Goal: Task Accomplishment & Management: Manage account settings

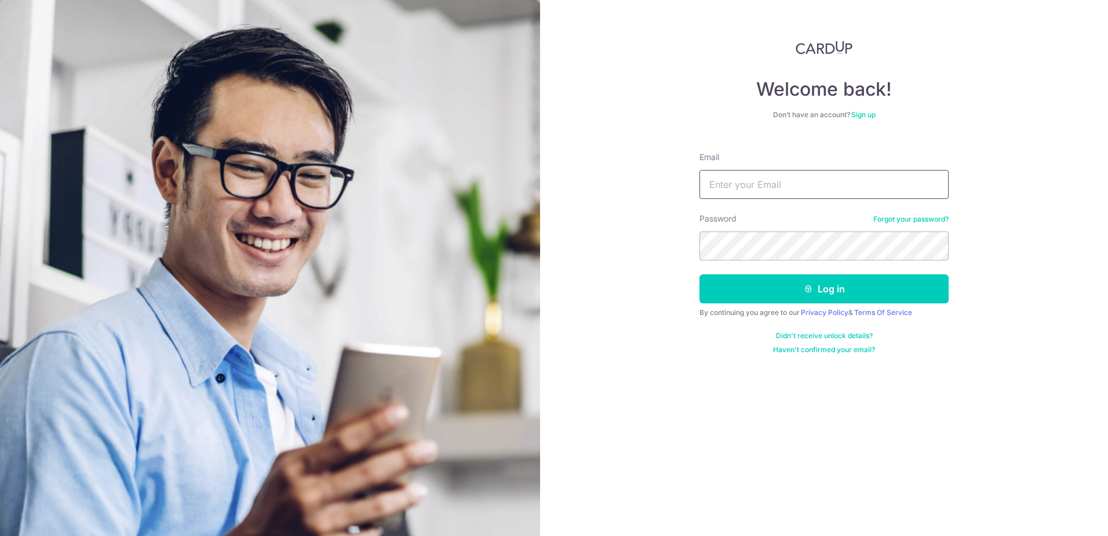
click at [759, 192] on input "Email" at bounding box center [824, 184] width 249 height 29
click at [726, 192] on input "Email" at bounding box center [824, 184] width 249 height 29
type input "[EMAIL_ADDRESS][DOMAIN_NAME]"
click at [700, 274] on button "Log in" at bounding box center [824, 288] width 249 height 29
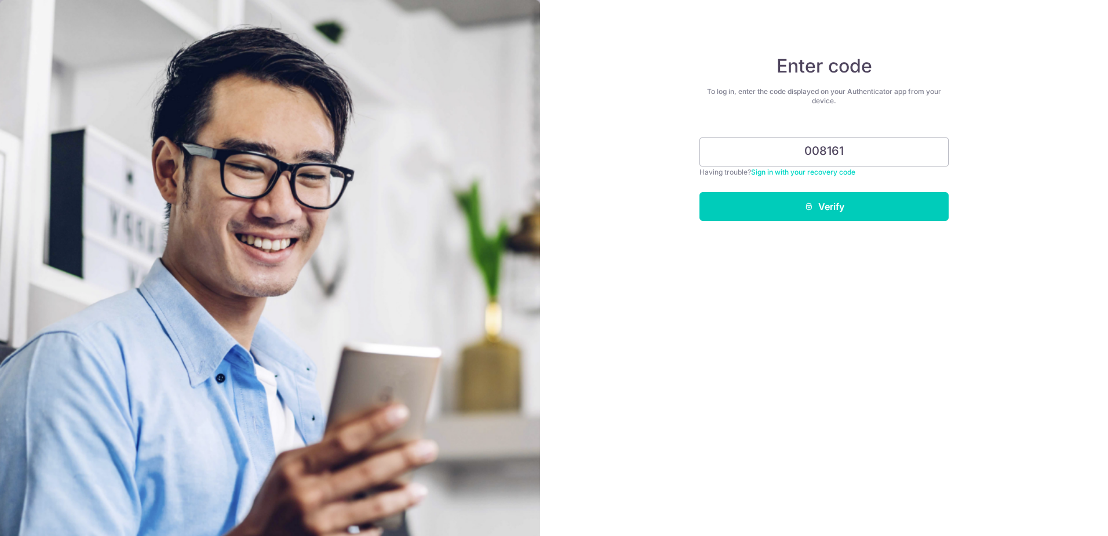
type input "008161"
click at [700, 192] on button "Verify" at bounding box center [824, 206] width 249 height 29
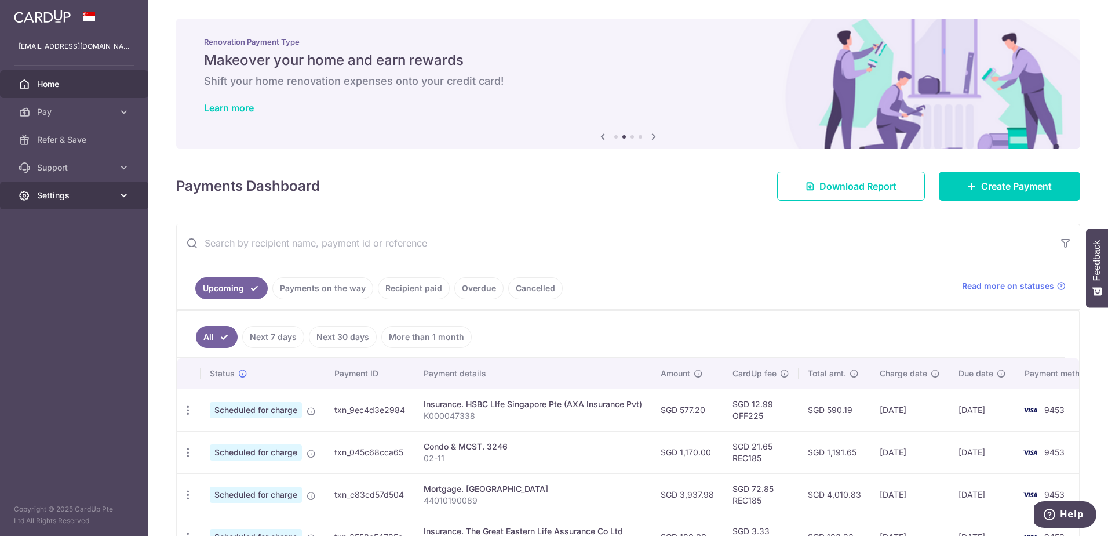
click at [85, 190] on span "Settings" at bounding box center [75, 196] width 77 height 12
click at [68, 223] on span "Account" at bounding box center [75, 223] width 77 height 12
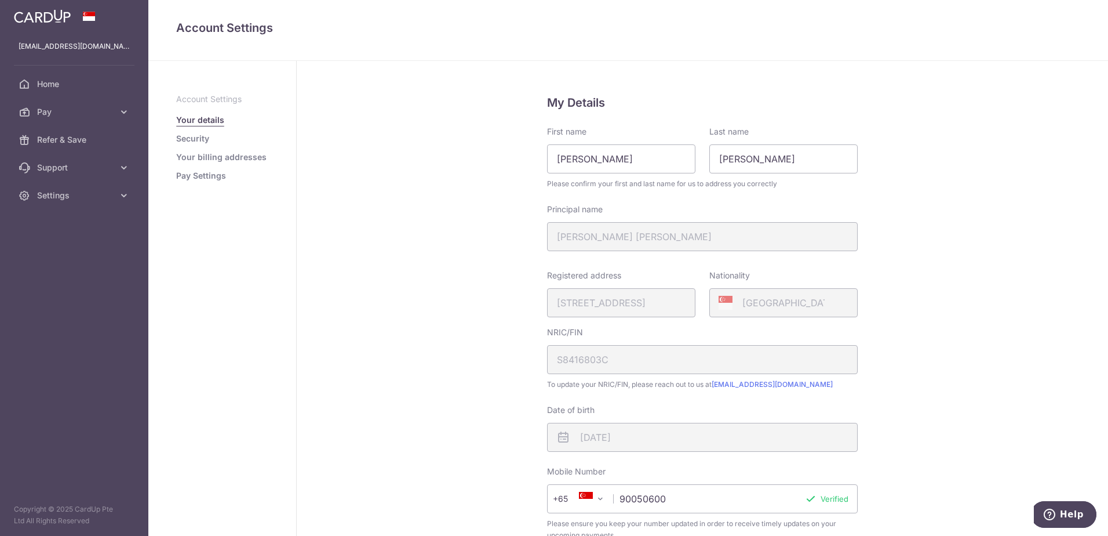
click at [191, 138] on link "Security" at bounding box center [192, 139] width 33 height 12
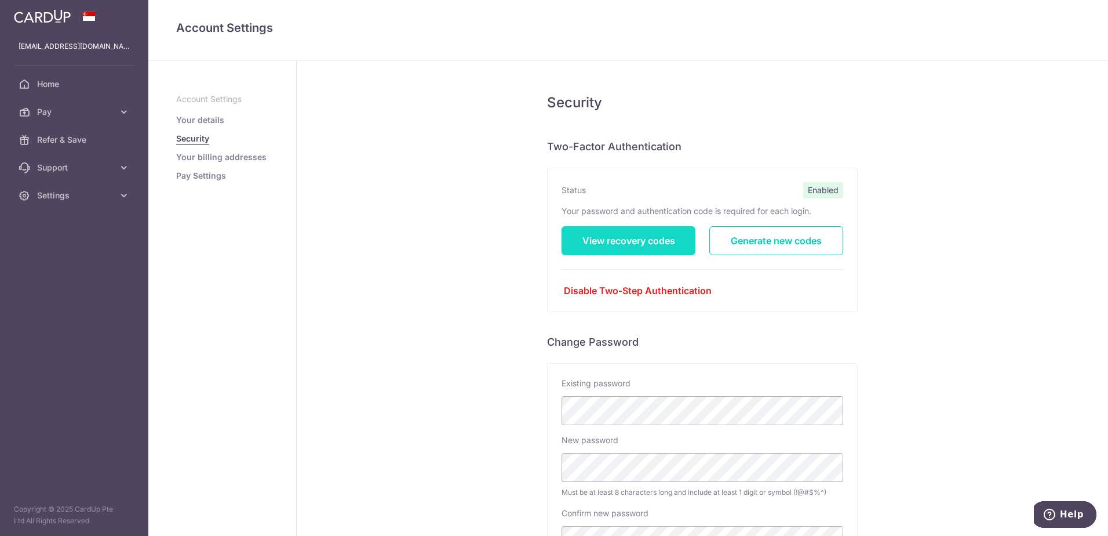
click at [606, 246] on link "View recovery codes" at bounding box center [629, 240] width 134 height 29
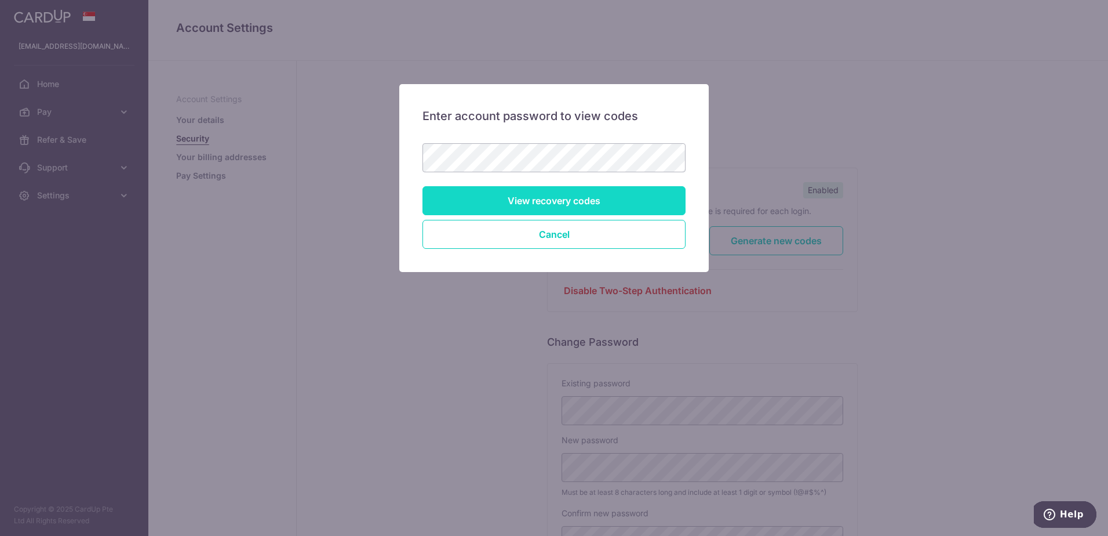
click at [608, 194] on input "View recovery codes" at bounding box center [554, 200] width 263 height 29
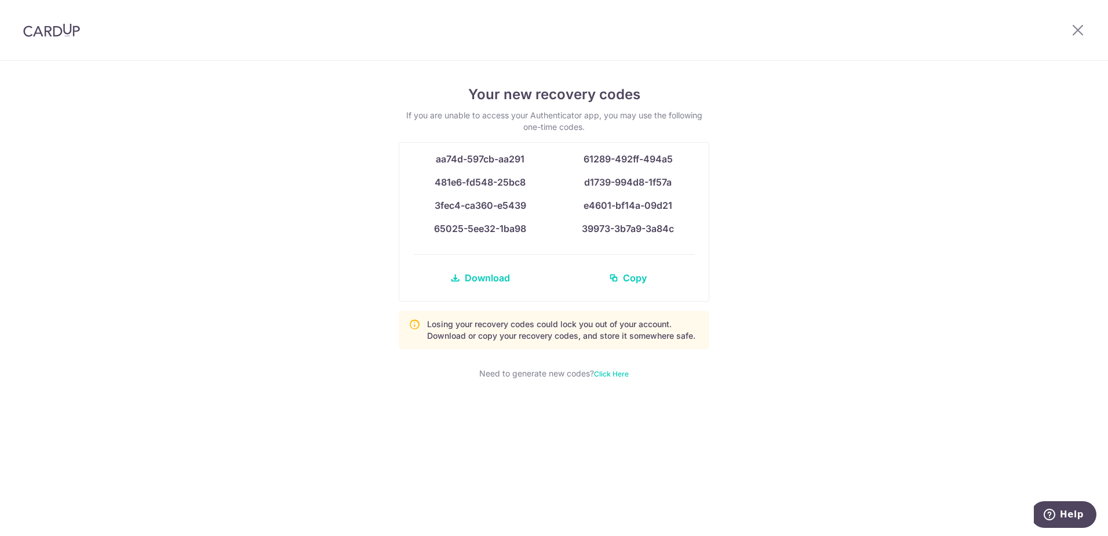
drag, startPoint x: 644, startPoint y: 217, endPoint x: 428, endPoint y: 160, distance: 223.7
click at [428, 160] on div "aa74d-597cb-aa291 61289-492ff-494a5 481e6-fd548-25bc8 d1739-994d8-1f57a 3fec4-c…" at bounding box center [553, 222] width 309 height 158
copy div "aa74d-597cb-aa291 61289-492ff-494a5 481e6-fd548-25bc8 d1739-994d8-1f57a 3fec4-c…"
drag, startPoint x: 525, startPoint y: 172, endPoint x: 525, endPoint y: 161, distance: 11.6
click at [525, 172] on div "aa74d-597cb-aa291 61289-492ff-494a5" at bounding box center [554, 163] width 296 height 23
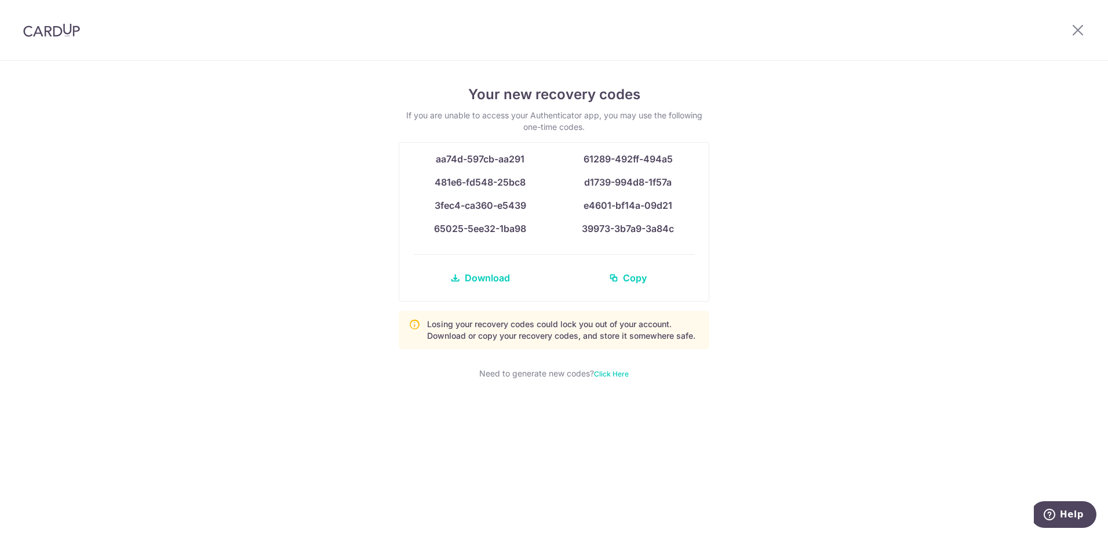
drag, startPoint x: 526, startPoint y: 156, endPoint x: 428, endPoint y: 159, distance: 98.6
click at [428, 159] on div "aa74d-597cb-aa291" at bounding box center [480, 159] width 134 height 14
copy span "aa74d-597cb-aa291"
drag, startPoint x: 684, startPoint y: 161, endPoint x: 572, endPoint y: 155, distance: 112.6
click at [574, 155] on div "61289-492ff-494a5" at bounding box center [628, 159] width 134 height 14
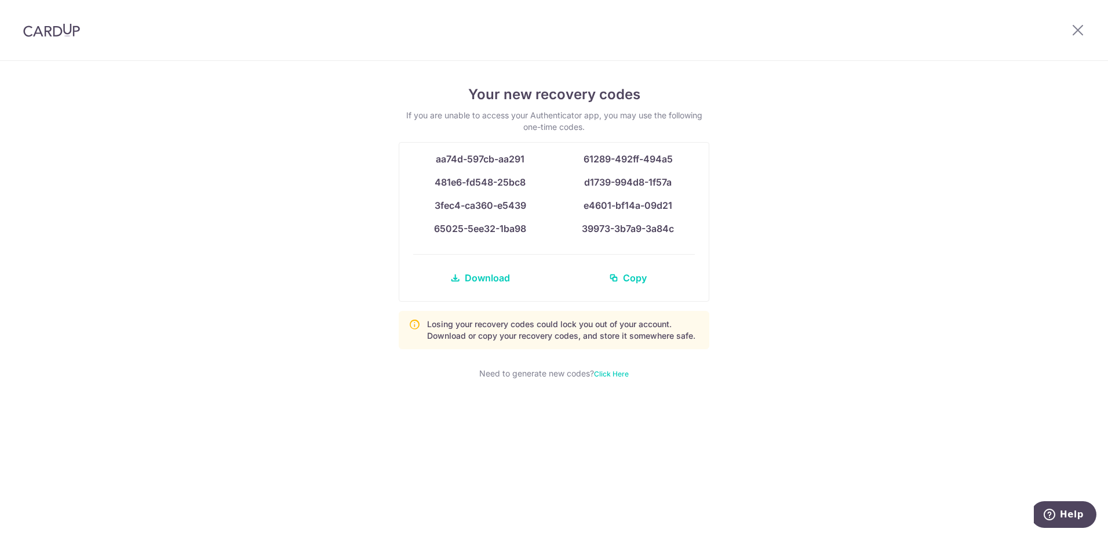
copy span "61289-492ff-494a5"
click at [537, 187] on div "481e6-fd548-25bc8" at bounding box center [480, 182] width 134 height 14
drag, startPoint x: 533, startPoint y: 183, endPoint x: 421, endPoint y: 179, distance: 111.4
click at [421, 179] on div "481e6-fd548-25bc8" at bounding box center [480, 182] width 134 height 14
copy span "481e6-fd548-25bc8"
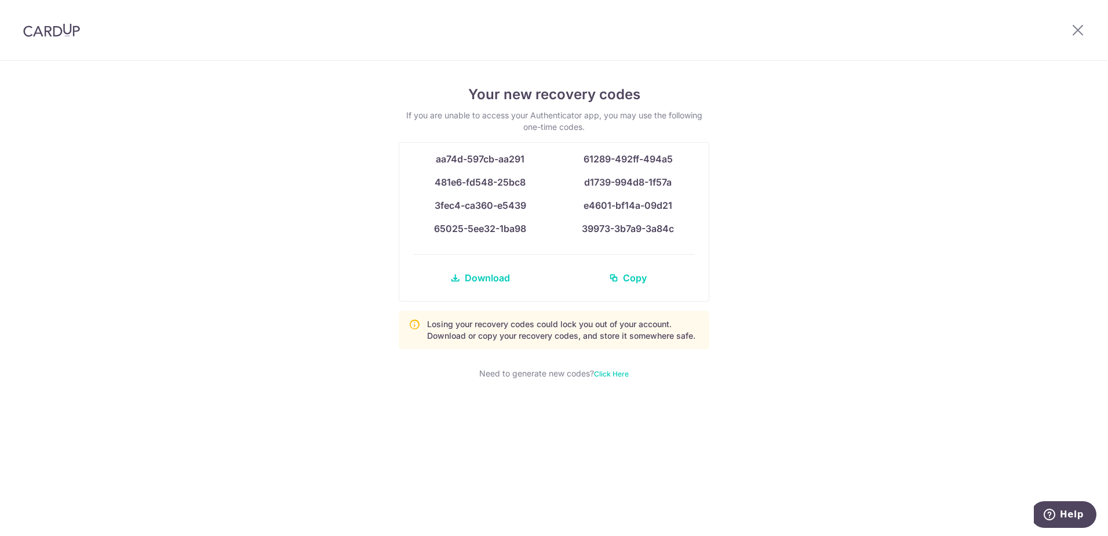
click at [694, 189] on div "481e6-fd548-25bc8 d1739-994d8-1f57a" at bounding box center [554, 186] width 296 height 23
drag, startPoint x: 678, startPoint y: 180, endPoint x: 574, endPoint y: 178, distance: 103.8
click at [574, 178] on div "d1739-994d8-1f57a" at bounding box center [628, 182] width 134 height 14
copy span "d1739-994d8-1f57a"
click at [517, 199] on span "3fec4-ca360-e5439" at bounding box center [481, 205] width 92 height 12
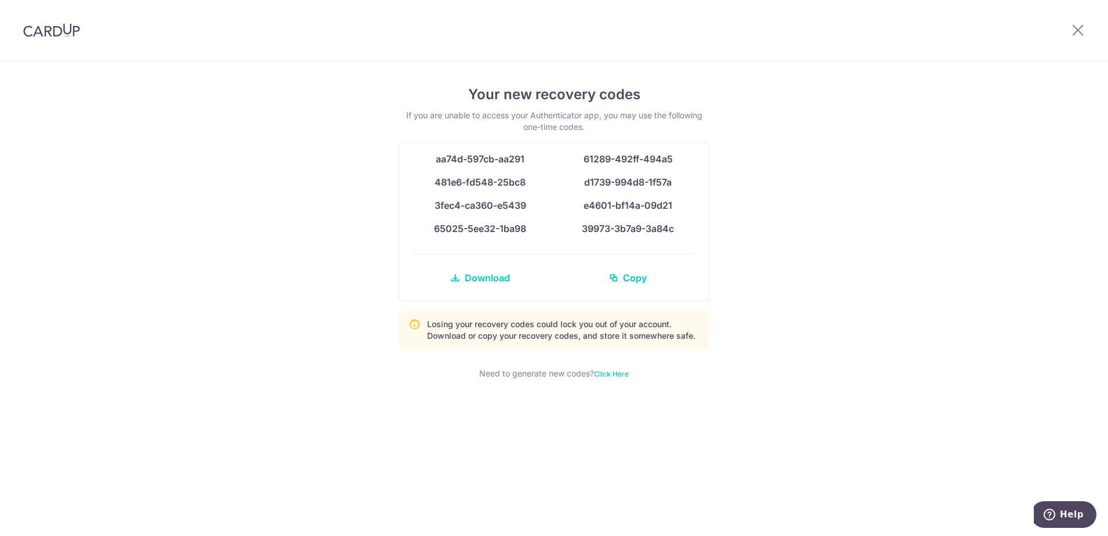
drag, startPoint x: 496, startPoint y: 205, endPoint x: 423, endPoint y: 203, distance: 72.5
click at [423, 203] on div "3fec4-ca360-e5439" at bounding box center [480, 205] width 134 height 14
copy span "3fec4-ca360-e5439"
click at [655, 209] on span "e4601-bf14a-09d21" at bounding box center [628, 205] width 89 height 12
drag, startPoint x: 682, startPoint y: 208, endPoint x: 571, endPoint y: 213, distance: 110.8
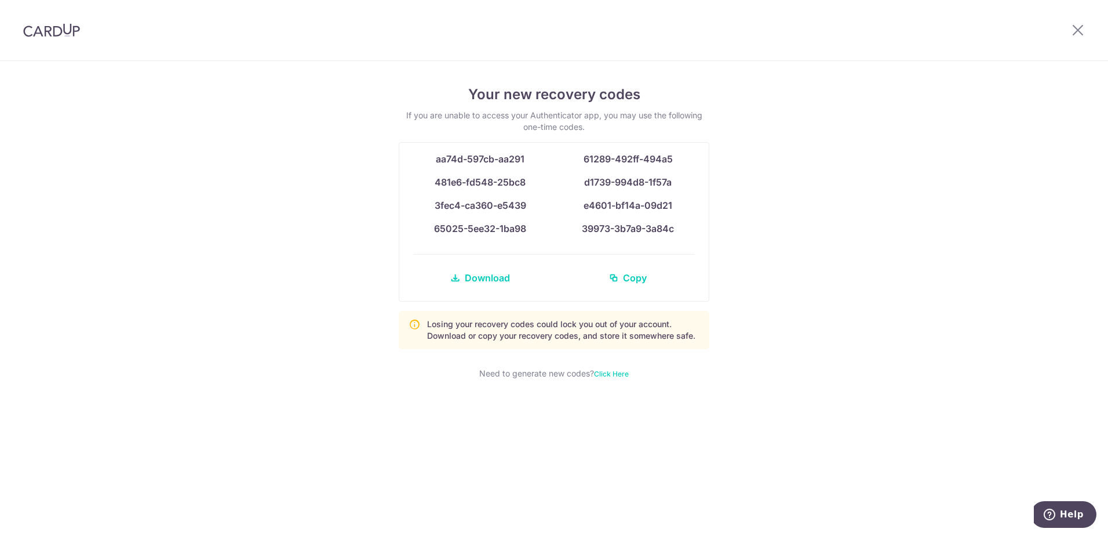
click at [571, 213] on div "3fec4-ca360-e5439 e4601-bf14a-09d21" at bounding box center [554, 209] width 296 height 23
copy span "e4601-bf14a-09d21"
drag, startPoint x: 524, startPoint y: 242, endPoint x: 526, endPoint y: 234, distance: 7.9
click at [524, 241] on div "65025-5ee32-1ba98 39973-3b7a9-3a84c" at bounding box center [554, 232] width 296 height 23
drag, startPoint x: 527, startPoint y: 233, endPoint x: 414, endPoint y: 228, distance: 113.7
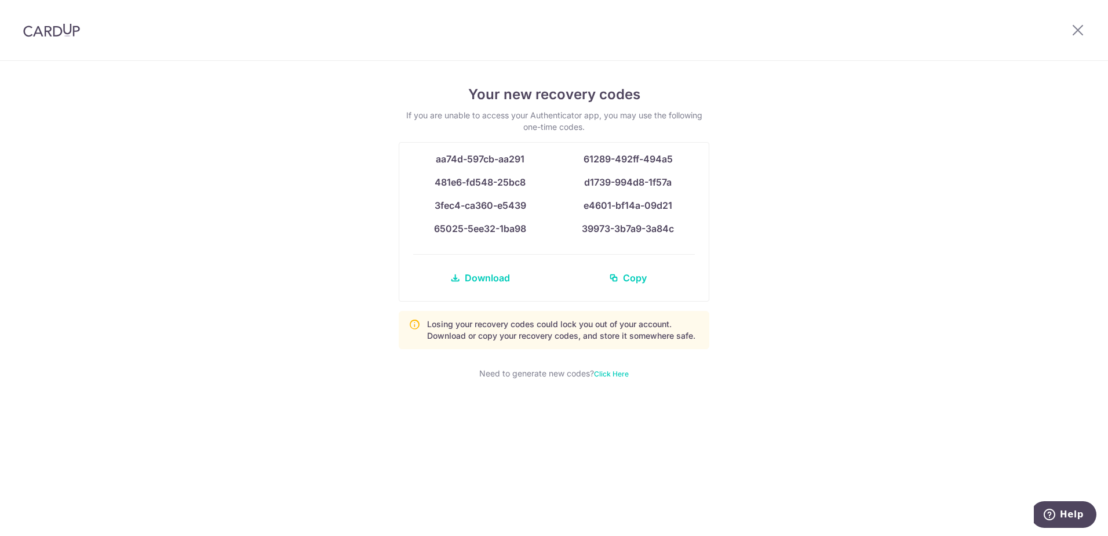
click at [414, 228] on div "65025-5ee32-1ba98" at bounding box center [480, 228] width 134 height 14
copy span "65025-5ee32-1ba98"
click at [663, 216] on div "3fec4-ca360-e5439 e4601-bf14a-09d21" at bounding box center [554, 209] width 296 height 23
drag, startPoint x: 675, startPoint y: 231, endPoint x: 577, endPoint y: 237, distance: 98.1
click at [577, 237] on div "65025-5ee32-1ba98 39973-3b7a9-3a84c" at bounding box center [554, 232] width 296 height 23
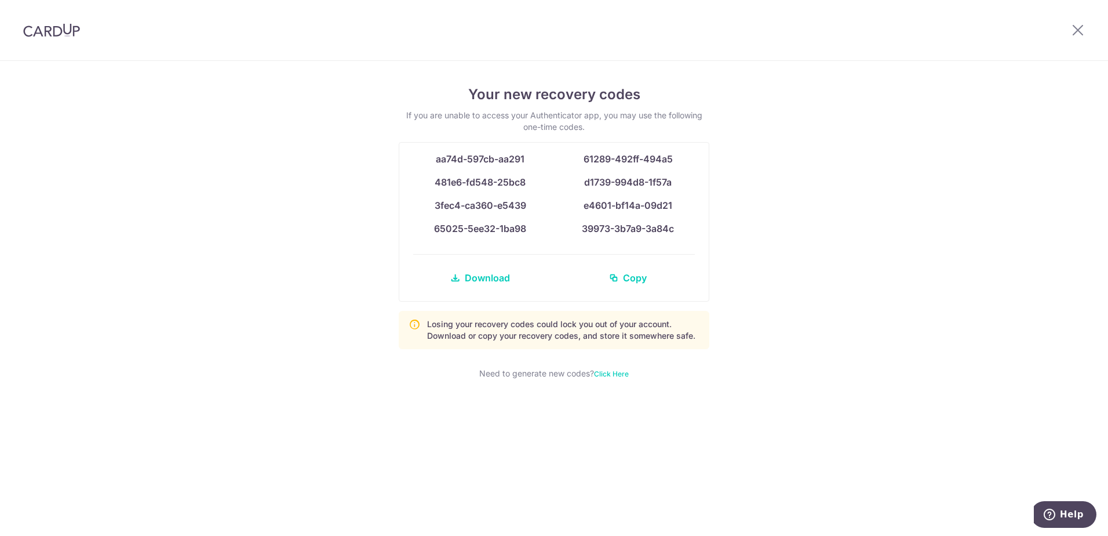
copy span "39973-3b7a9-3a84c"
click at [894, 243] on div "Your new recovery codes If you are unable to access your Authenticator app, you…" at bounding box center [554, 298] width 1108 height 475
click at [1072, 23] on div at bounding box center [1078, 30] width 60 height 60
click at [1075, 28] on icon at bounding box center [1078, 30] width 14 height 14
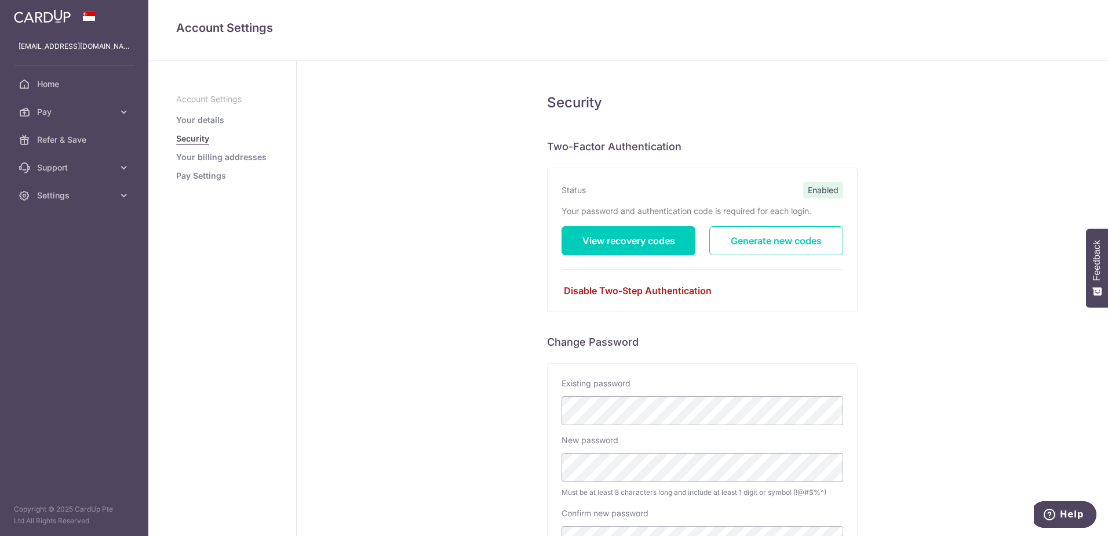
click at [662, 288] on link "Disable Two-Step Authentication" at bounding box center [703, 290] width 282 height 14
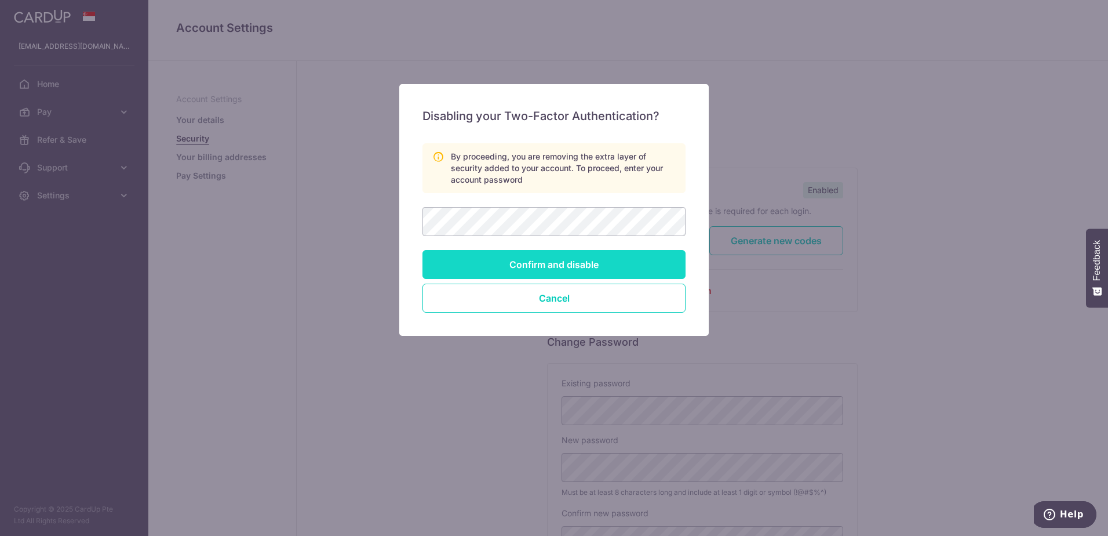
click at [584, 258] on input "Confirm and disable" at bounding box center [554, 264] width 263 height 29
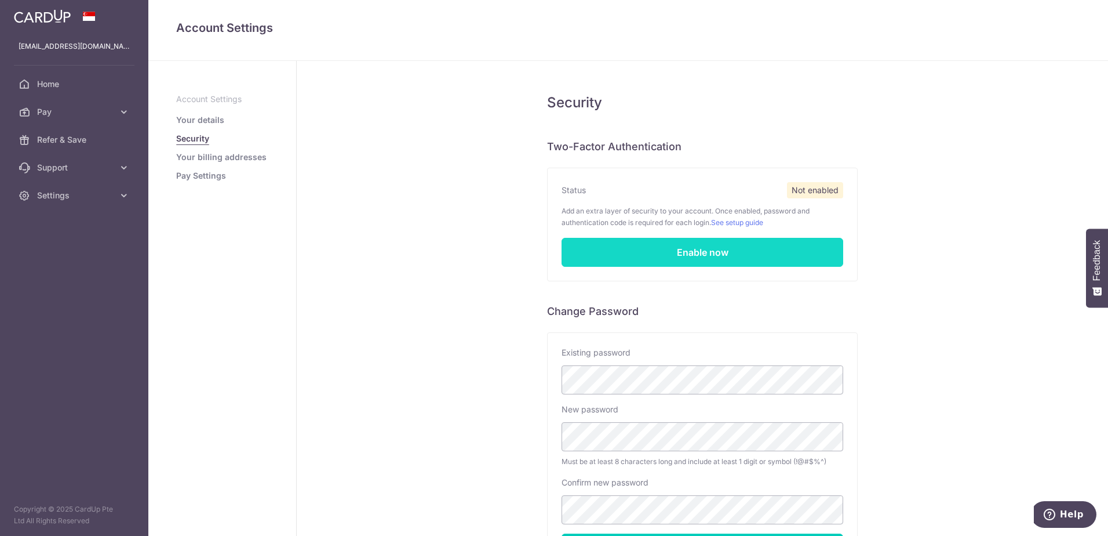
click at [740, 245] on link "Enable now" at bounding box center [703, 252] width 282 height 29
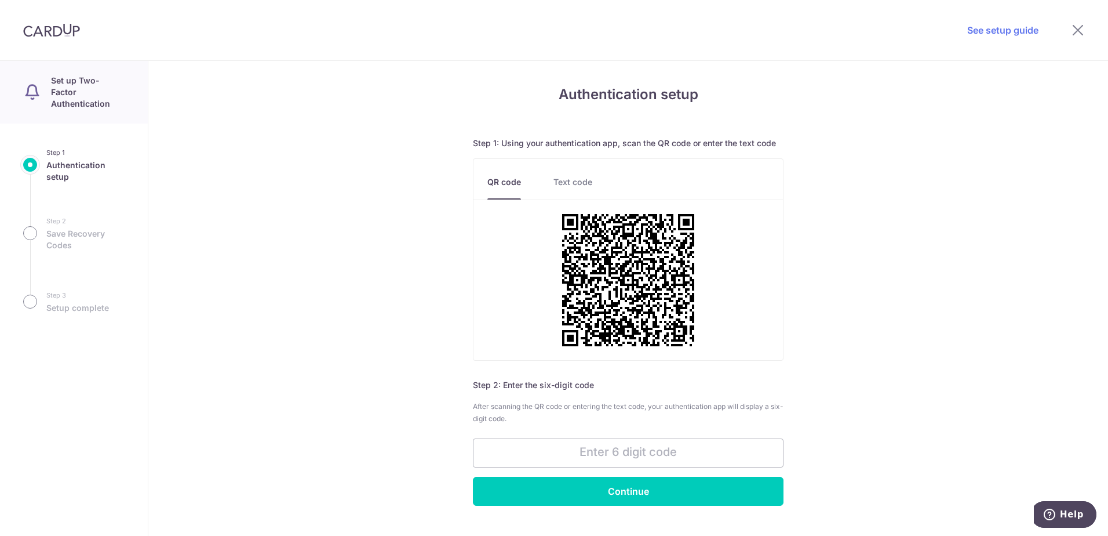
drag, startPoint x: 654, startPoint y: 457, endPoint x: 621, endPoint y: 436, distance: 38.3
click at [654, 456] on input "text" at bounding box center [628, 452] width 311 height 29
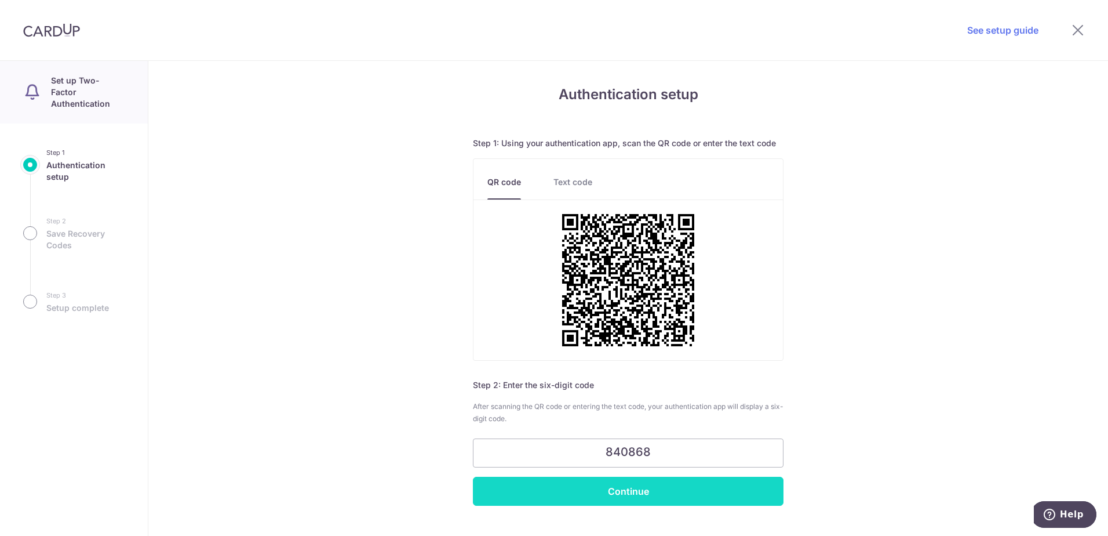
type input "840868"
click at [608, 492] on input "Continue" at bounding box center [628, 490] width 311 height 29
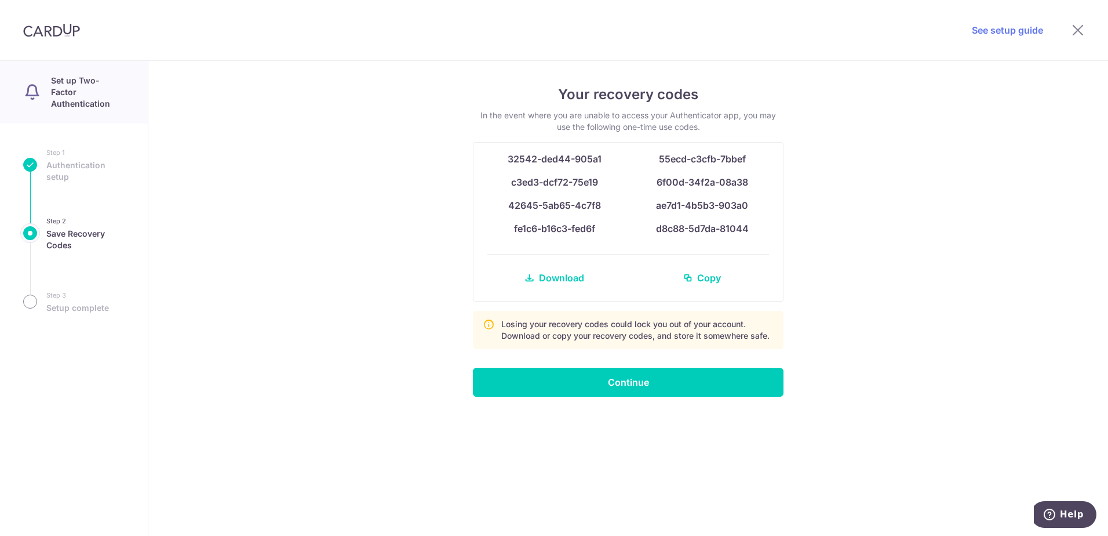
drag, startPoint x: 609, startPoint y: 158, endPoint x: 509, endPoint y: 165, distance: 100.5
click at [509, 165] on div "32542-ded44-905a1" at bounding box center [554, 159] width 134 height 14
copy span "32542-ded44-905a1"
drag, startPoint x: 733, startPoint y: 157, endPoint x: 654, endPoint y: 160, distance: 78.9
click at [654, 160] on div "55ecd-c3cfb-7bbef" at bounding box center [702, 159] width 134 height 14
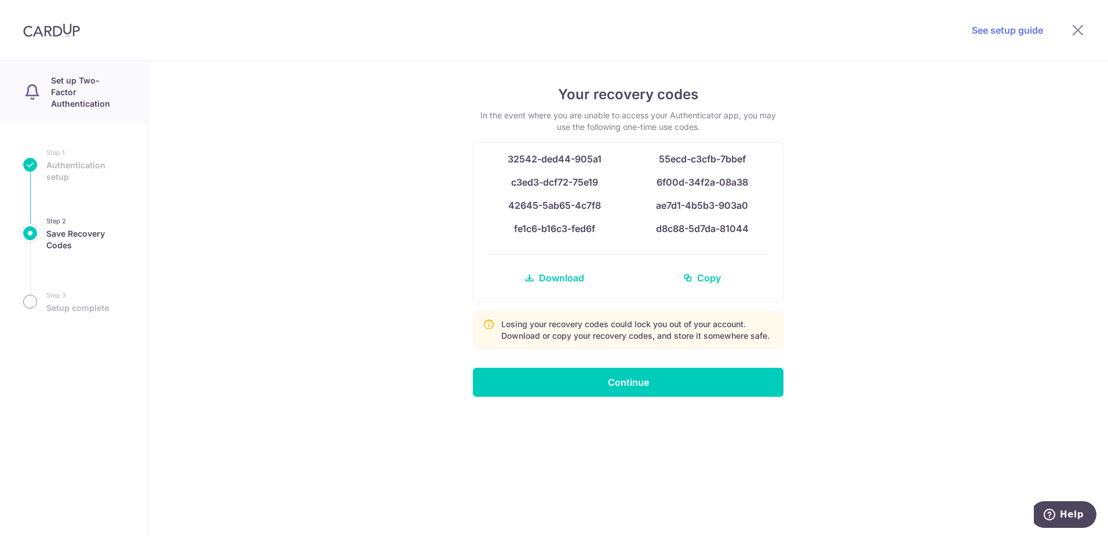
copy span "55ecd-c3cfb-7bbef"
click at [595, 187] on div "c3ed3-dcf72-75e19 6f00d-34f2a-08a38" at bounding box center [628, 186] width 296 height 23
click at [603, 177] on div "c3ed3-dcf72-75e19" at bounding box center [554, 182] width 134 height 14
click at [600, 183] on div "c3ed3-dcf72-75e19" at bounding box center [554, 182] width 134 height 14
drag, startPoint x: 600, startPoint y: 183, endPoint x: 513, endPoint y: 187, distance: 87.6
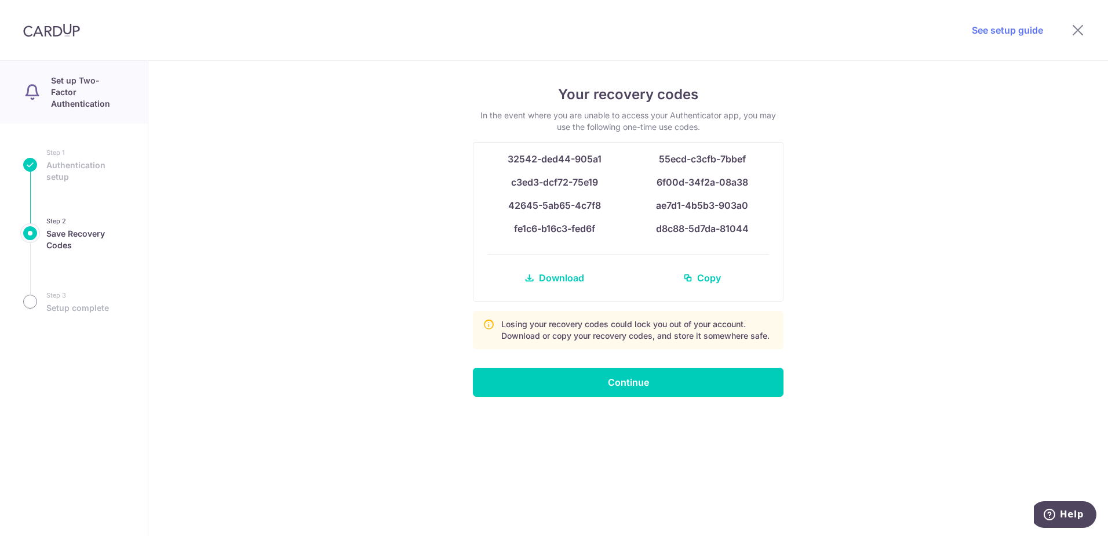
click at [513, 187] on div "c3ed3-dcf72-75e19" at bounding box center [554, 182] width 134 height 14
click at [737, 179] on span "6f00d-34f2a-08a38" at bounding box center [703, 182] width 92 height 12
drag, startPoint x: 748, startPoint y: 179, endPoint x: 654, endPoint y: 190, distance: 95.0
click at [654, 190] on div "c3ed3-dcf72-75e19 6f00d-34f2a-08a38" at bounding box center [628, 186] width 296 height 23
copy span "6f00d-34f2a-08a38"
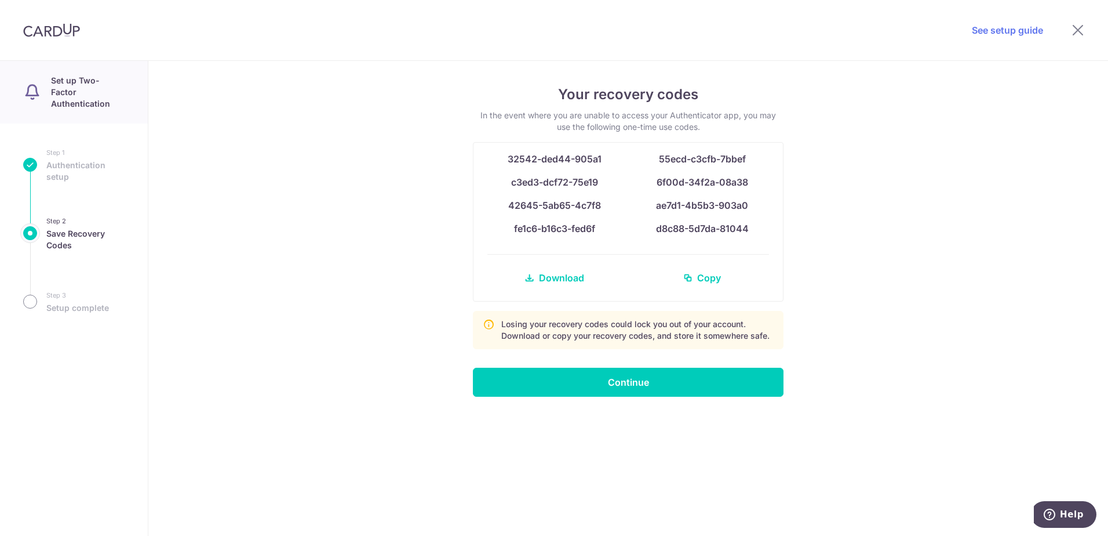
click at [625, 214] on div "42645-5ab65-4c7f8 ae7d1-4b5b3-903a0" at bounding box center [628, 209] width 296 height 23
drag, startPoint x: 605, startPoint y: 209, endPoint x: 496, endPoint y: 213, distance: 109.0
click at [497, 213] on div "42645-5ab65-4c7f8 ae7d1-4b5b3-903a0" at bounding box center [628, 209] width 296 height 23
copy span "42645-5ab65-4c7f8"
click at [761, 211] on div "42645-5ab65-4c7f8 ae7d1-4b5b3-903a0" at bounding box center [628, 209] width 296 height 23
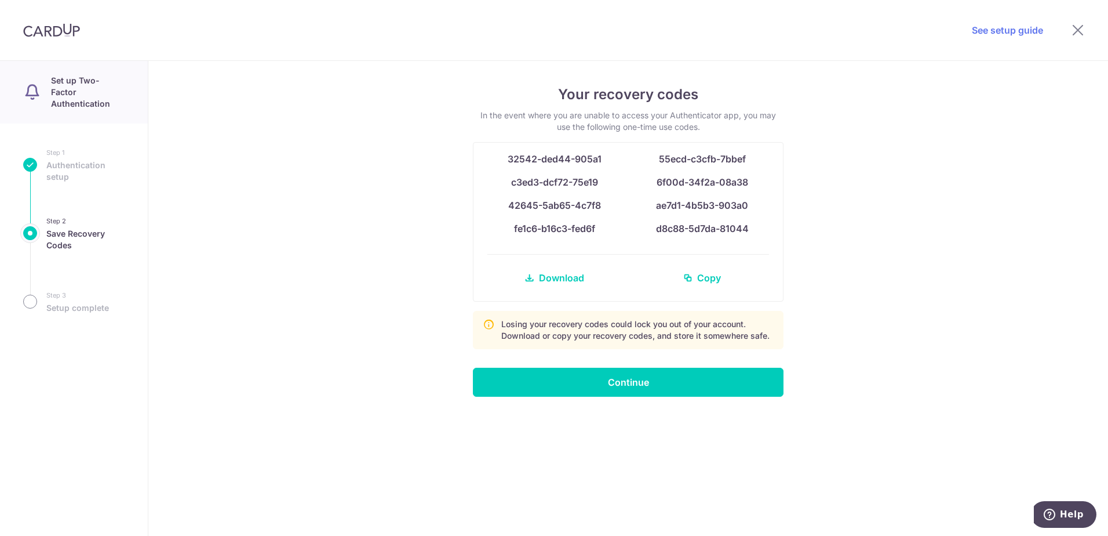
drag, startPoint x: 756, startPoint y: 208, endPoint x: 651, endPoint y: 195, distance: 105.7
click at [651, 211] on div "ae7d1-4b5b3-903a0" at bounding box center [702, 205] width 134 height 14
copy span "ae7d1-4b5b3-903a0"
drag, startPoint x: 603, startPoint y: 229, endPoint x: 498, endPoint y: 238, distance: 105.9
click at [498, 238] on div "fe1c6-b16c3-fed6f d8c88-5d7da-81044" at bounding box center [628, 232] width 296 height 23
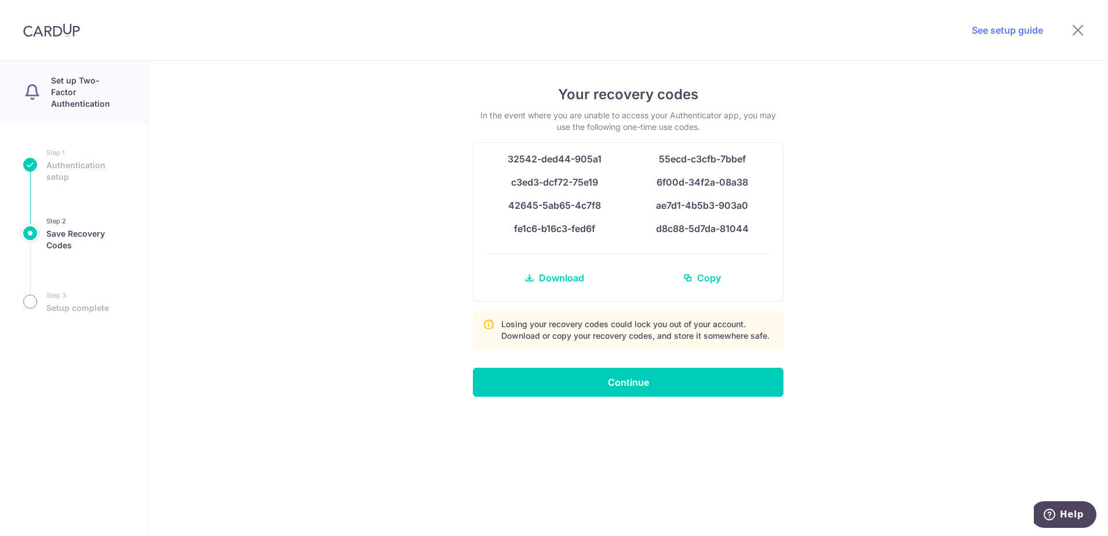
copy span "fe1c6-b16c3-fed6f"
click at [751, 223] on div "d8c88-5d7da-81044" at bounding box center [702, 228] width 134 height 14
drag, startPoint x: 756, startPoint y: 224, endPoint x: 676, endPoint y: 206, distance: 82.1
click at [656, 236] on div "fe1c6-b16c3-fed6f d8c88-5d7da-81044" at bounding box center [628, 232] width 296 height 23
copy span "d8c88-5d7da-81044"
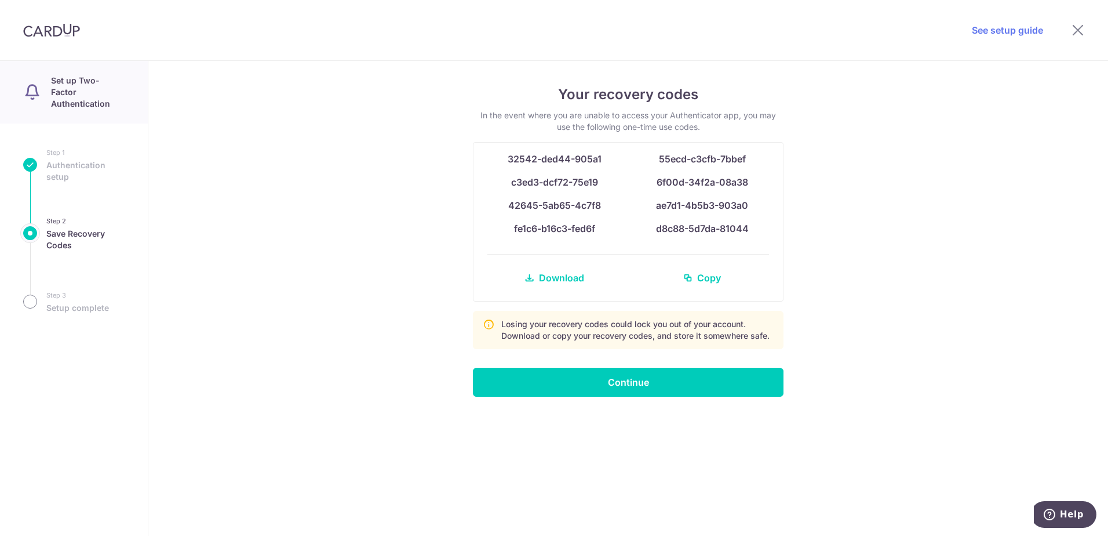
drag, startPoint x: 894, startPoint y: 323, endPoint x: 756, endPoint y: 324, distance: 137.9
click at [894, 322] on div "Your recovery codes In the event where you are unable to access your Authentica…" at bounding box center [628, 298] width 960 height 475
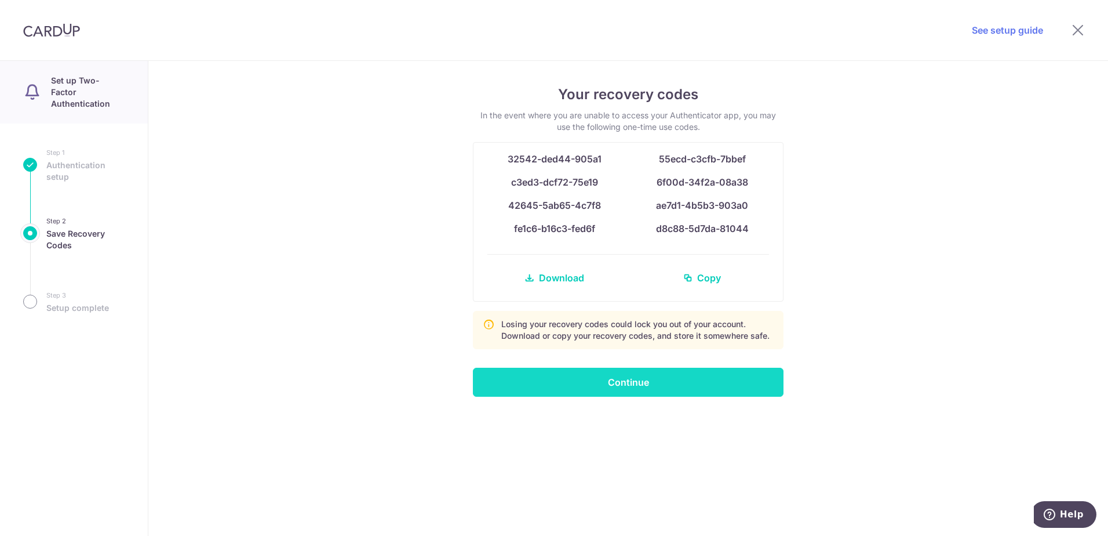
click at [620, 387] on input "Continue" at bounding box center [628, 381] width 311 height 29
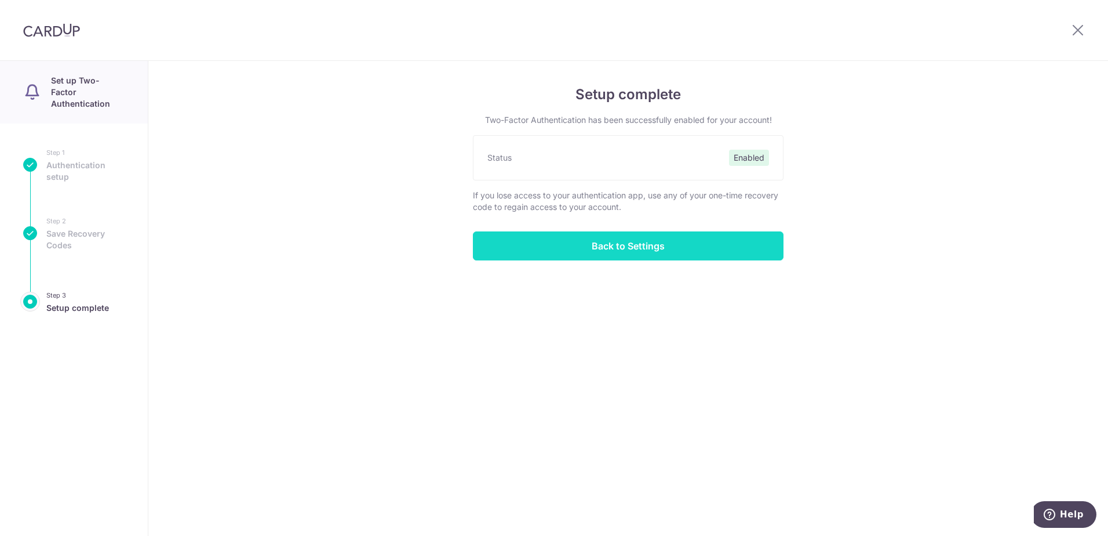
click at [610, 252] on input "Back to Settings" at bounding box center [628, 245] width 311 height 29
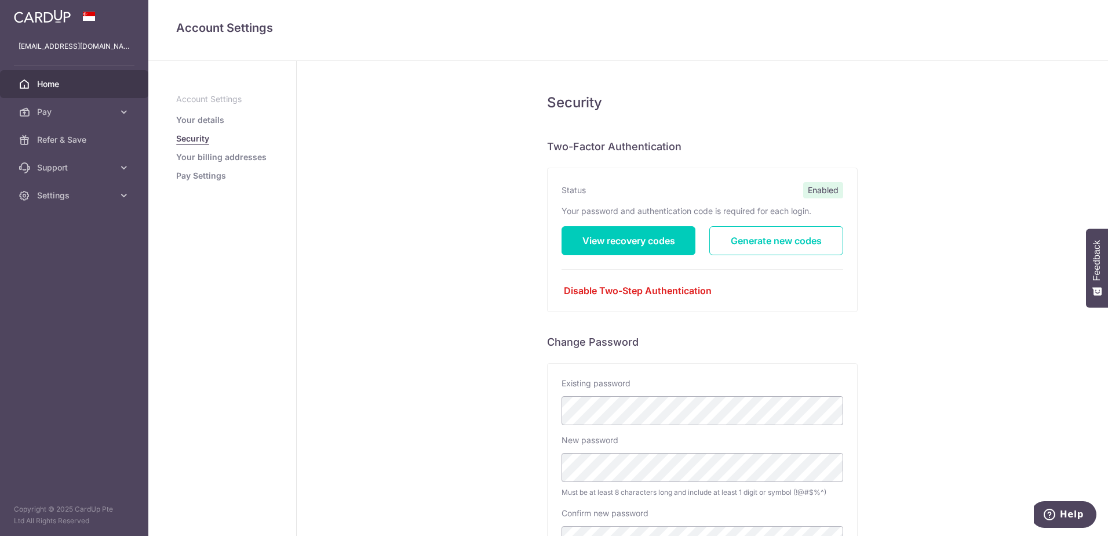
click at [70, 78] on link "Home" at bounding box center [74, 84] width 148 height 28
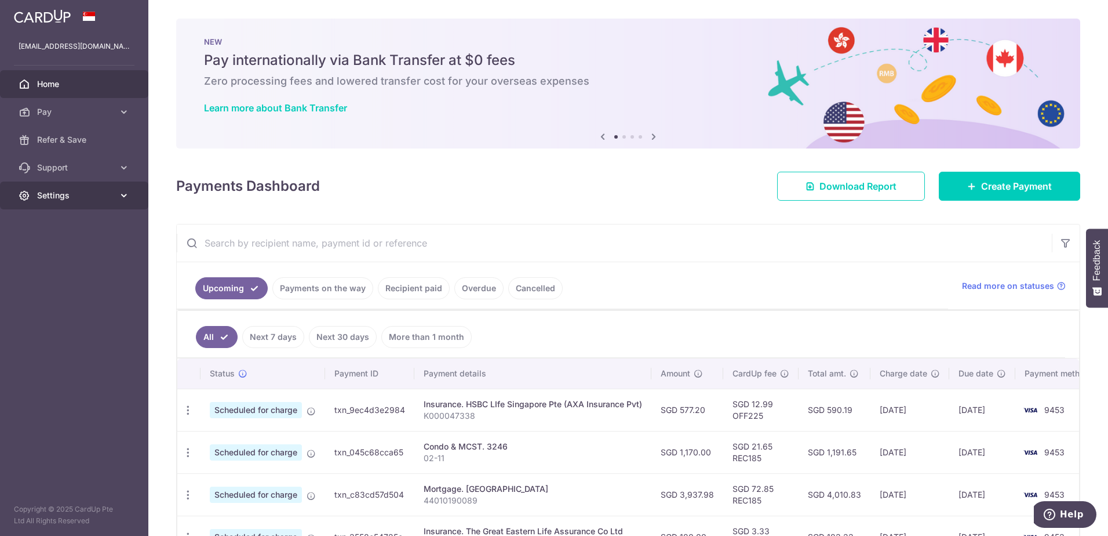
click at [85, 199] on span "Settings" at bounding box center [75, 196] width 77 height 12
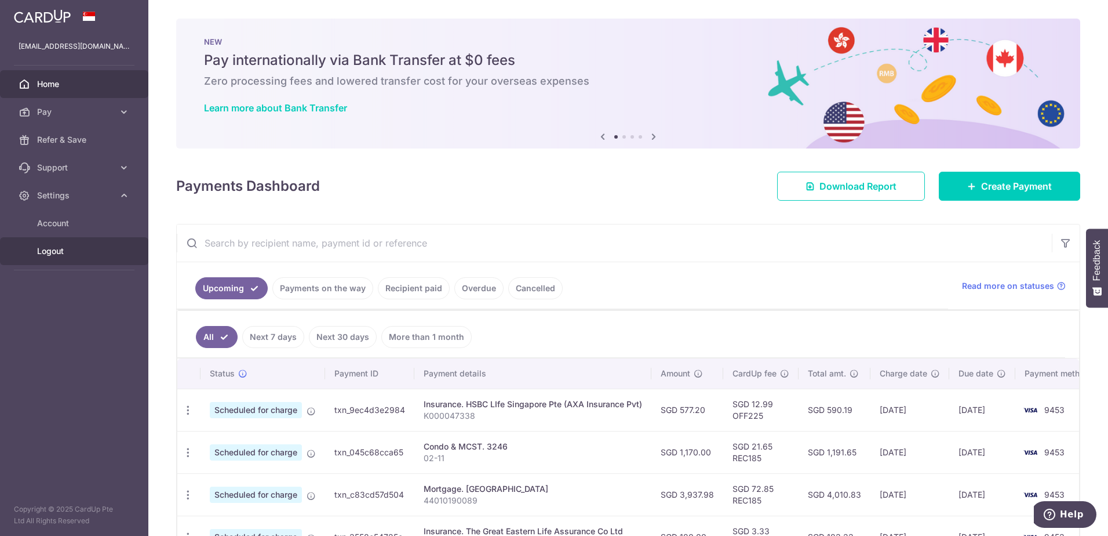
click at [56, 249] on span "Logout" at bounding box center [75, 251] width 77 height 12
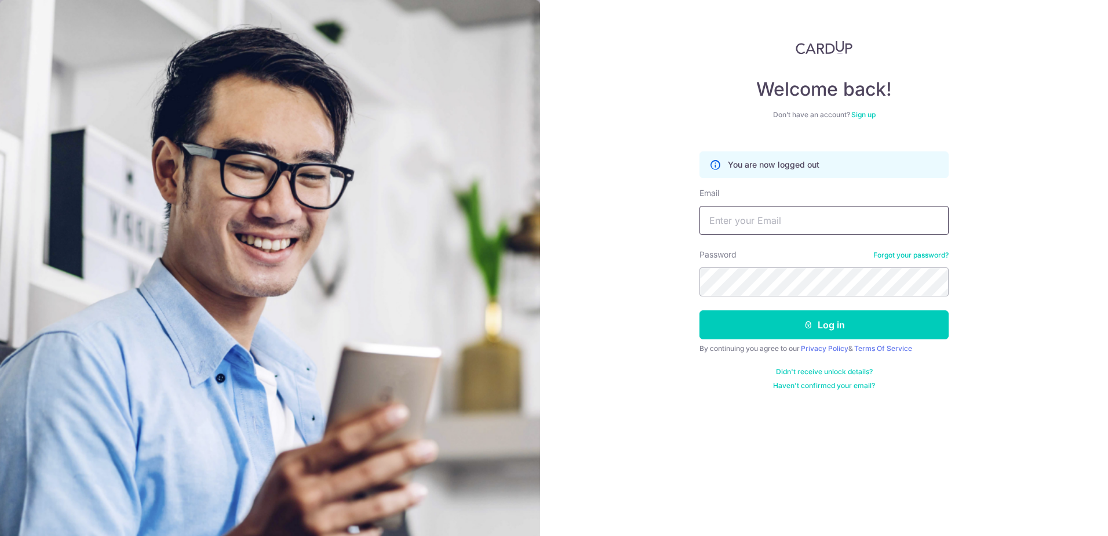
click at [771, 219] on input "Email" at bounding box center [824, 220] width 249 height 29
type input "[EMAIL_ADDRESS][DOMAIN_NAME]"
click at [700, 310] on button "Log in" at bounding box center [824, 324] width 249 height 29
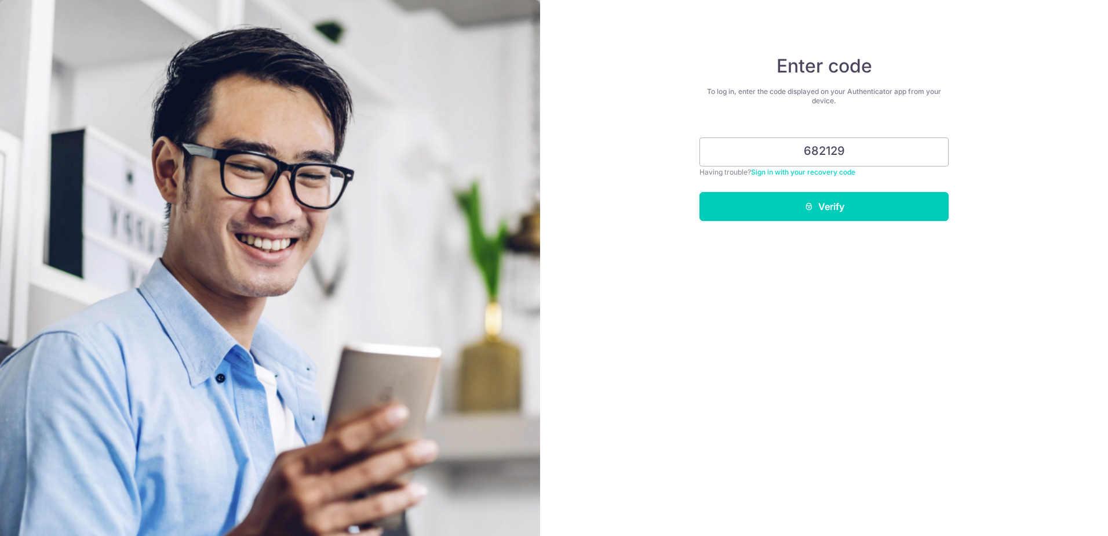
type input "682129"
click at [700, 192] on button "Verify" at bounding box center [824, 206] width 249 height 29
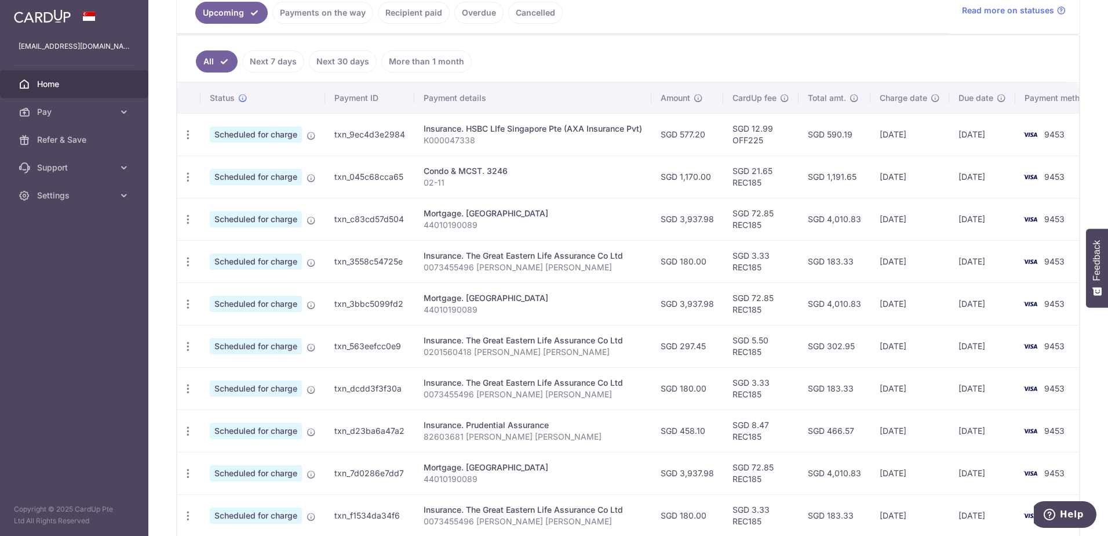
scroll to position [348, 0]
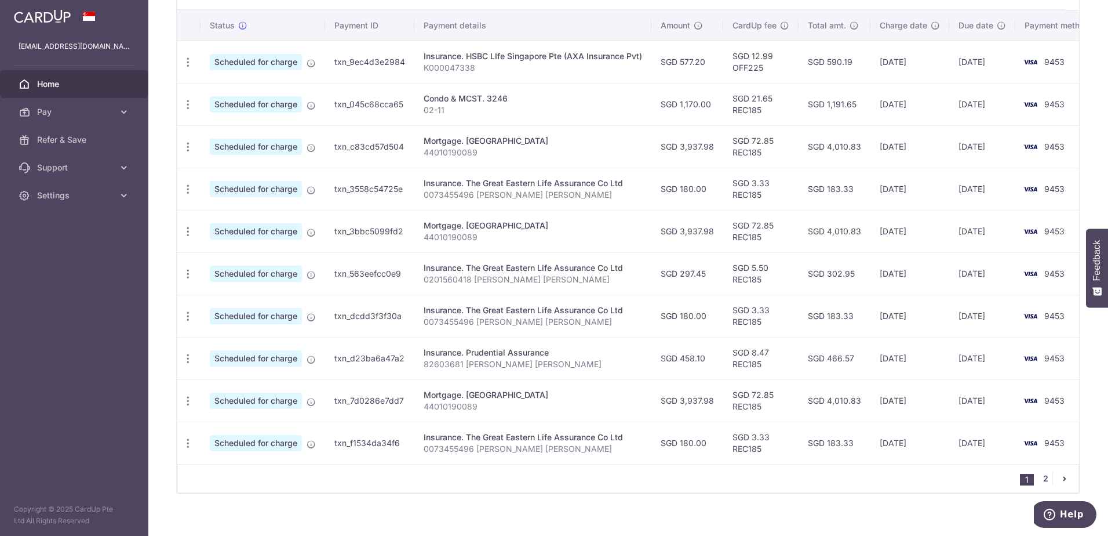
click at [1043, 485] on link "2" at bounding box center [1046, 478] width 14 height 14
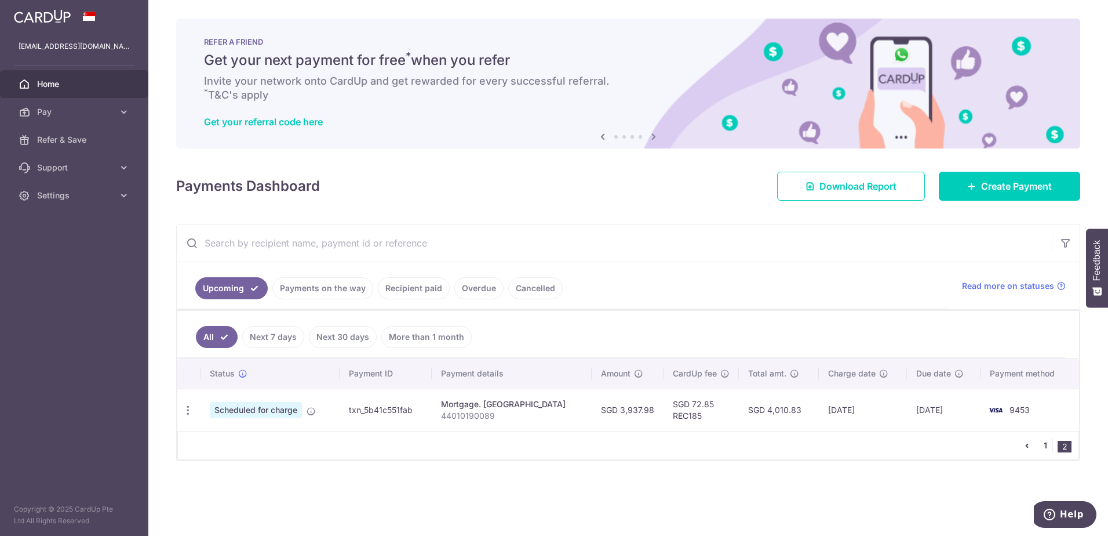
click at [1049, 443] on link "1" at bounding box center [1046, 445] width 14 height 14
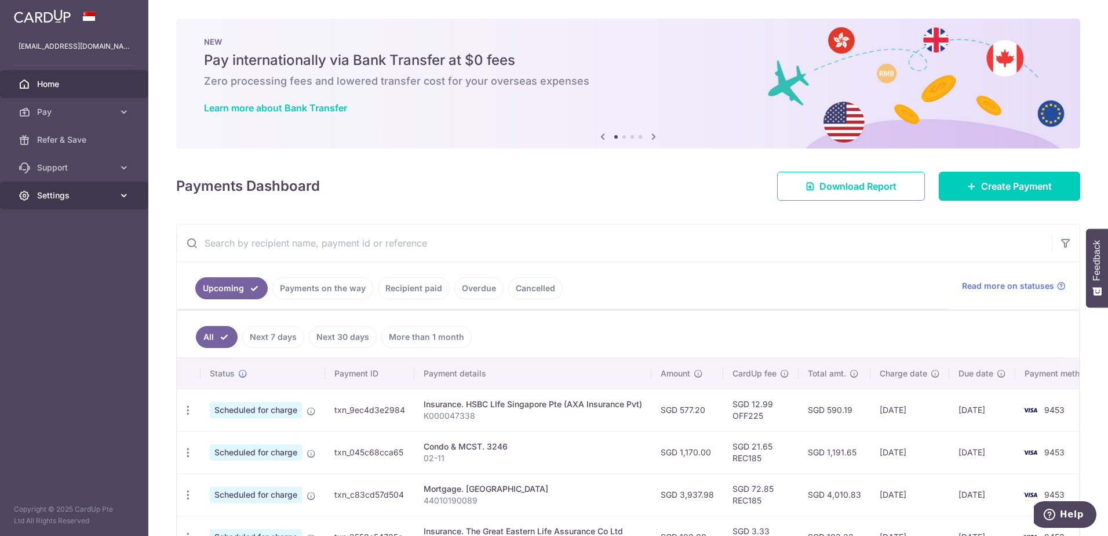
click at [99, 201] on link "Settings" at bounding box center [74, 195] width 148 height 28
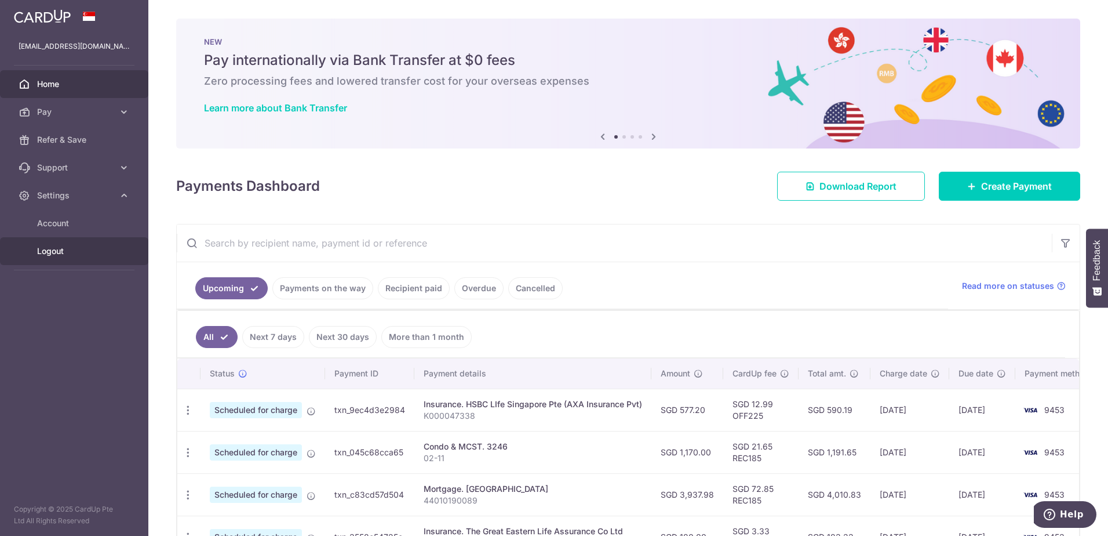
click at [64, 251] on span "Logout" at bounding box center [75, 251] width 77 height 12
